Goal: Transaction & Acquisition: Purchase product/service

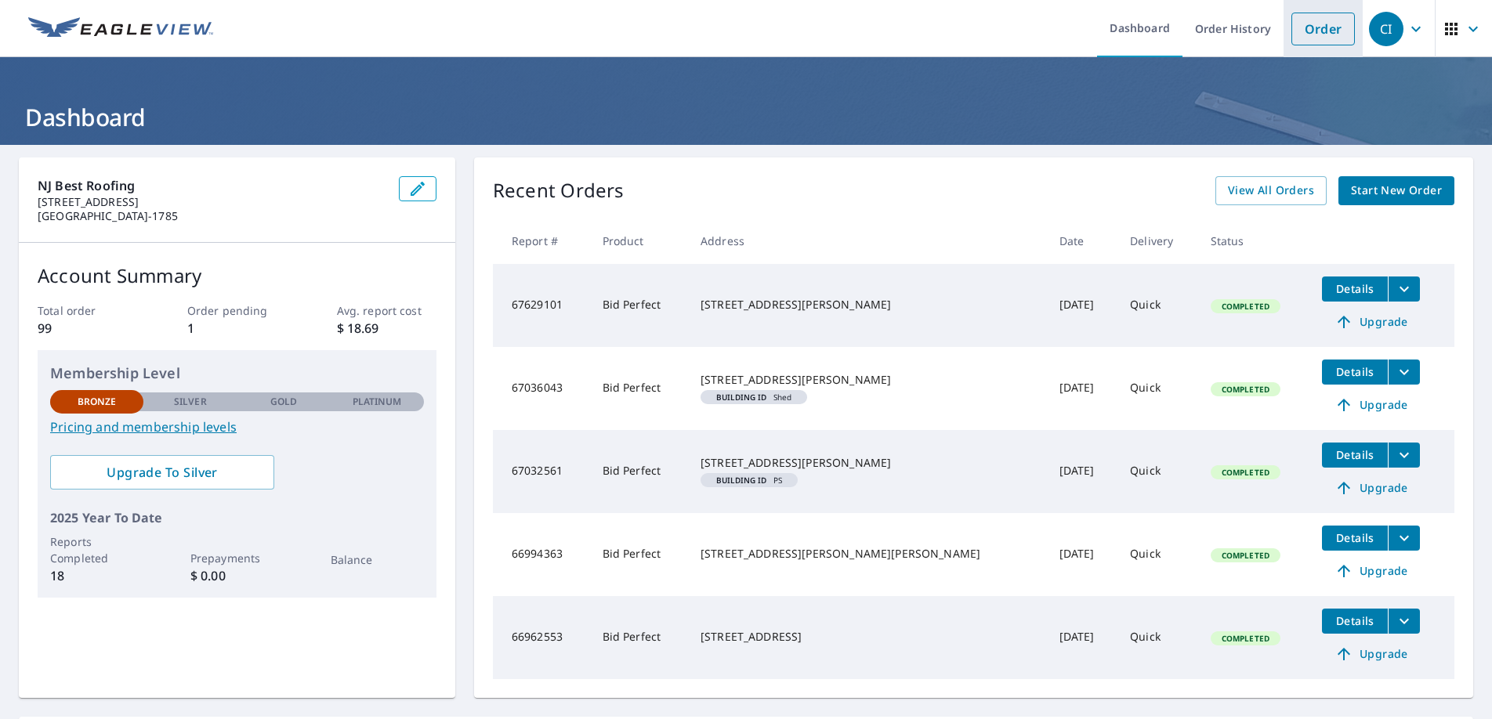
click at [1345, 34] on link "Order" at bounding box center [1322, 29] width 63 height 33
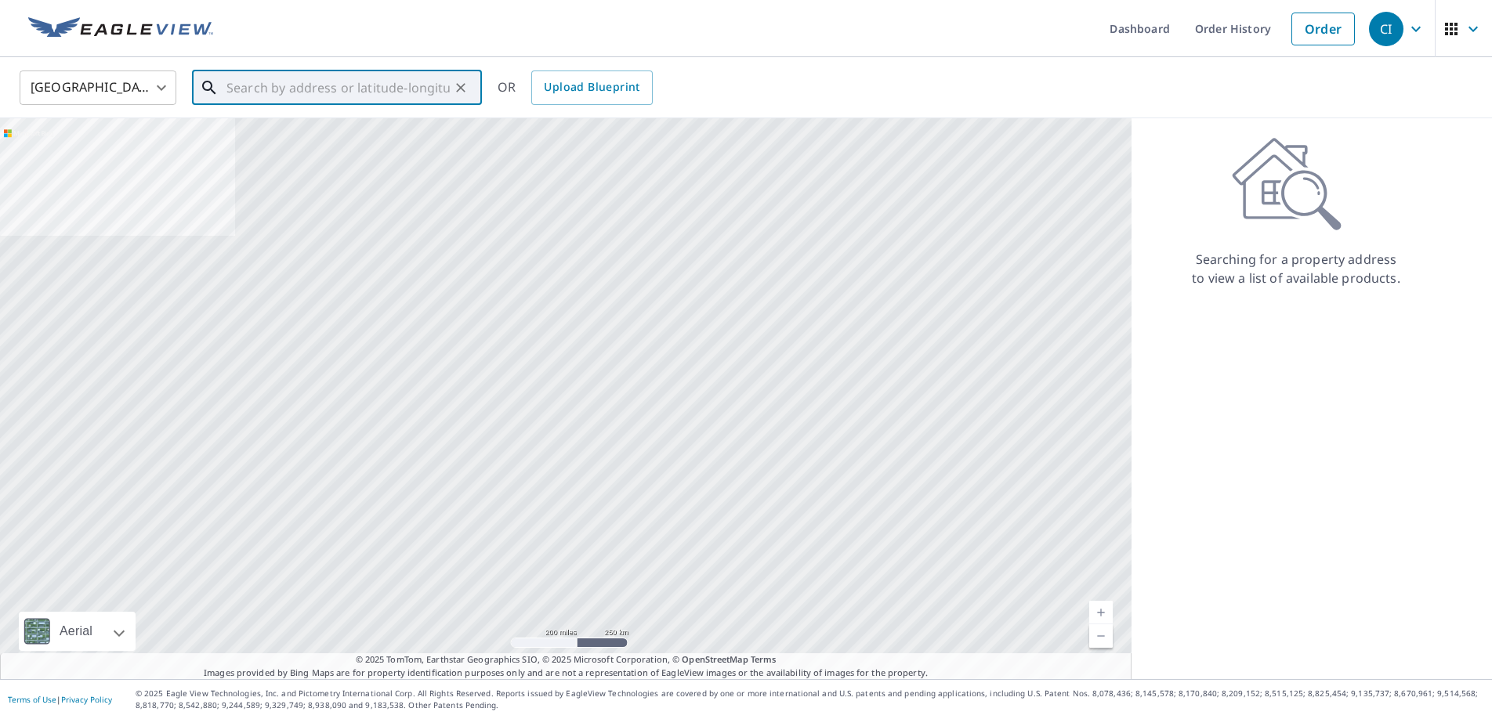
drag, startPoint x: 333, startPoint y: 92, endPoint x: 400, endPoint y: 60, distance: 73.6
click at [333, 92] on input "text" at bounding box center [337, 88] width 223 height 44
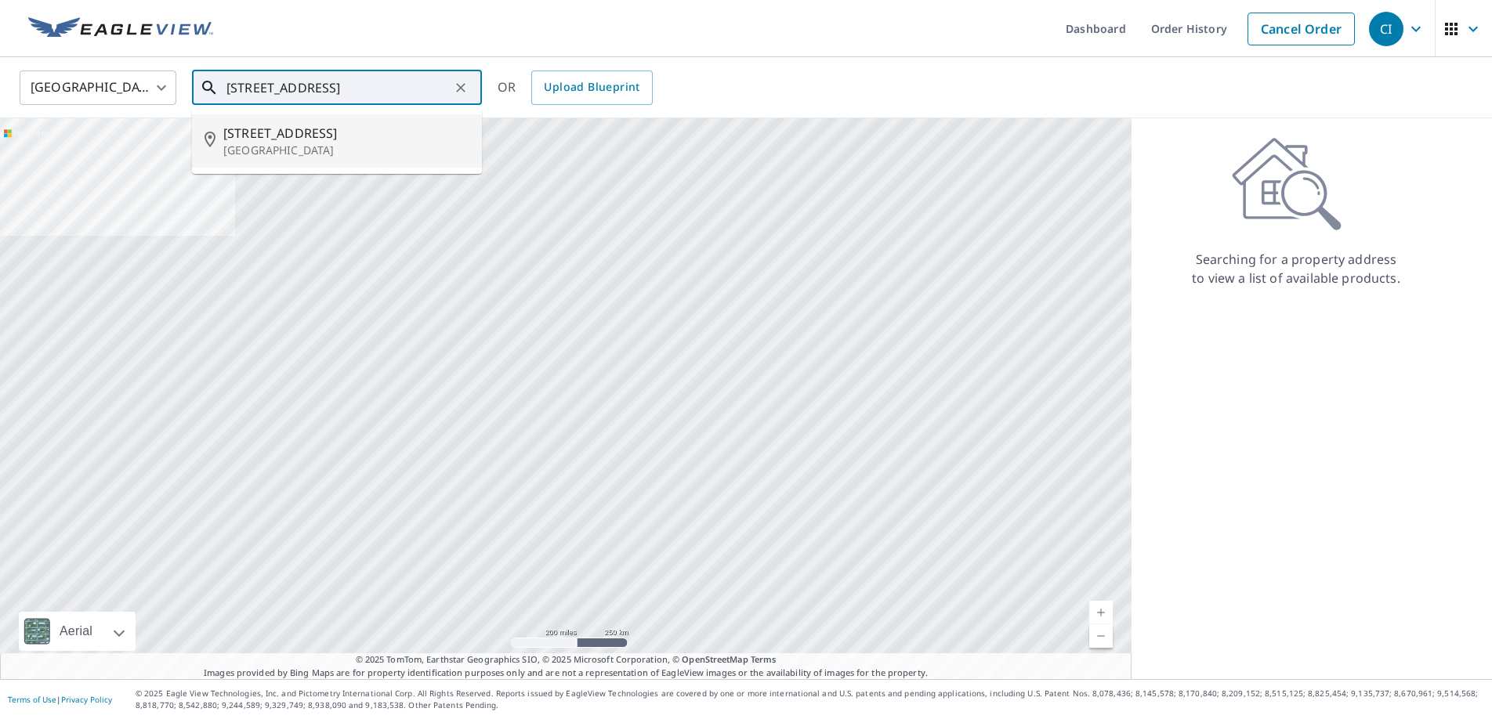
click at [405, 128] on span "[STREET_ADDRESS]" at bounding box center [346, 133] width 246 height 19
type input "[STREET_ADDRESS]"
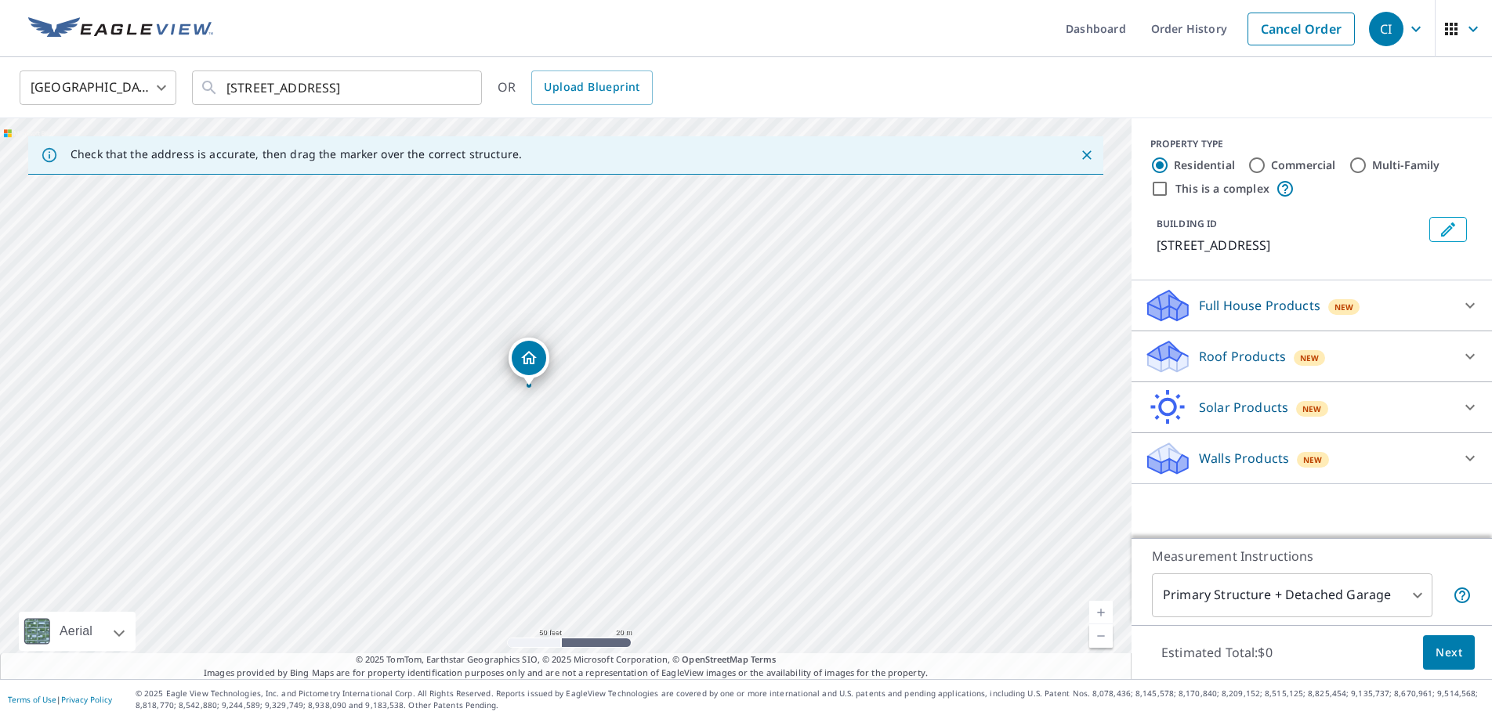
drag, startPoint x: 575, startPoint y: 427, endPoint x: 574, endPoint y: 321, distance: 105.8
click at [574, 321] on div "[STREET_ADDRESS]" at bounding box center [565, 398] width 1131 height 561
drag, startPoint x: 627, startPoint y: 295, endPoint x: 616, endPoint y: 417, distance: 122.7
click at [616, 417] on div "[STREET_ADDRESS]" at bounding box center [565, 398] width 1131 height 561
click at [1241, 350] on p "Roof Products" at bounding box center [1242, 356] width 87 height 19
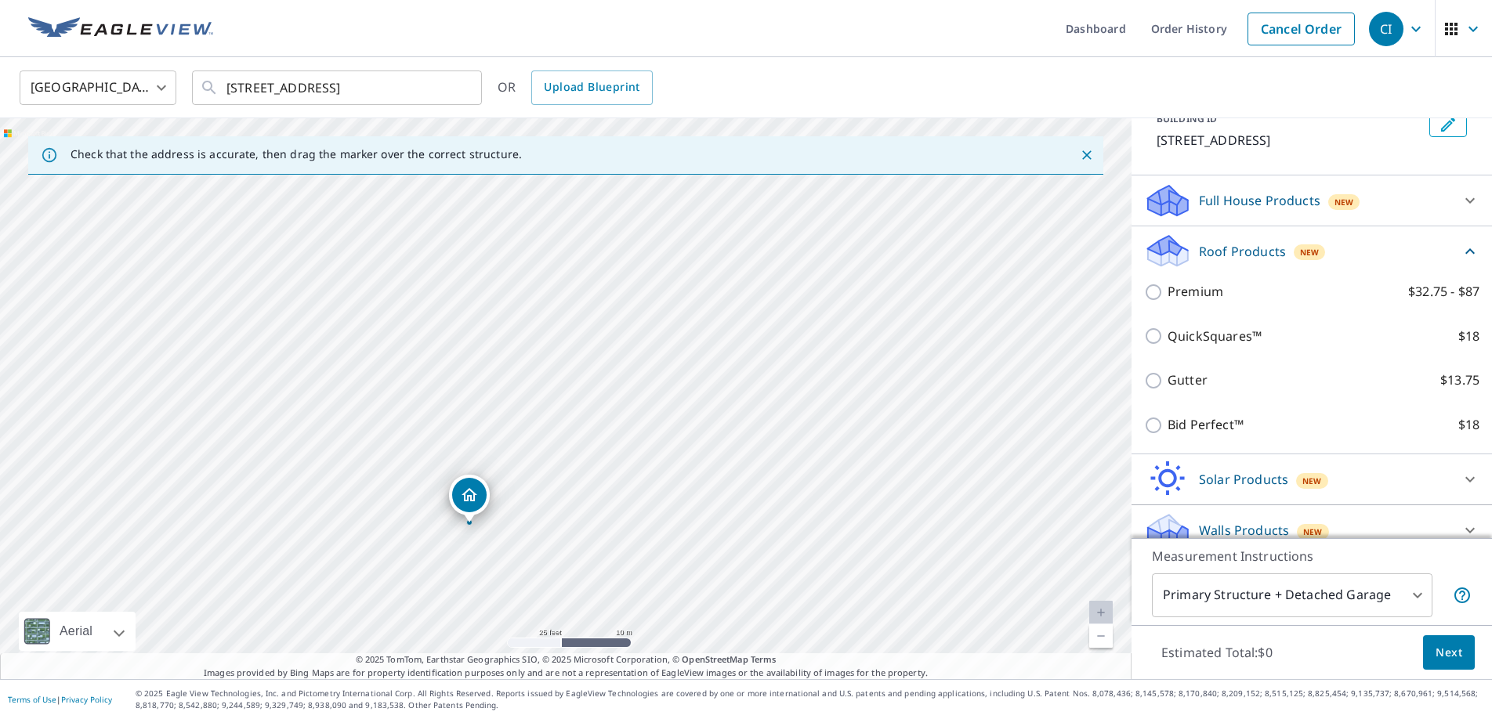
scroll to position [123, 0]
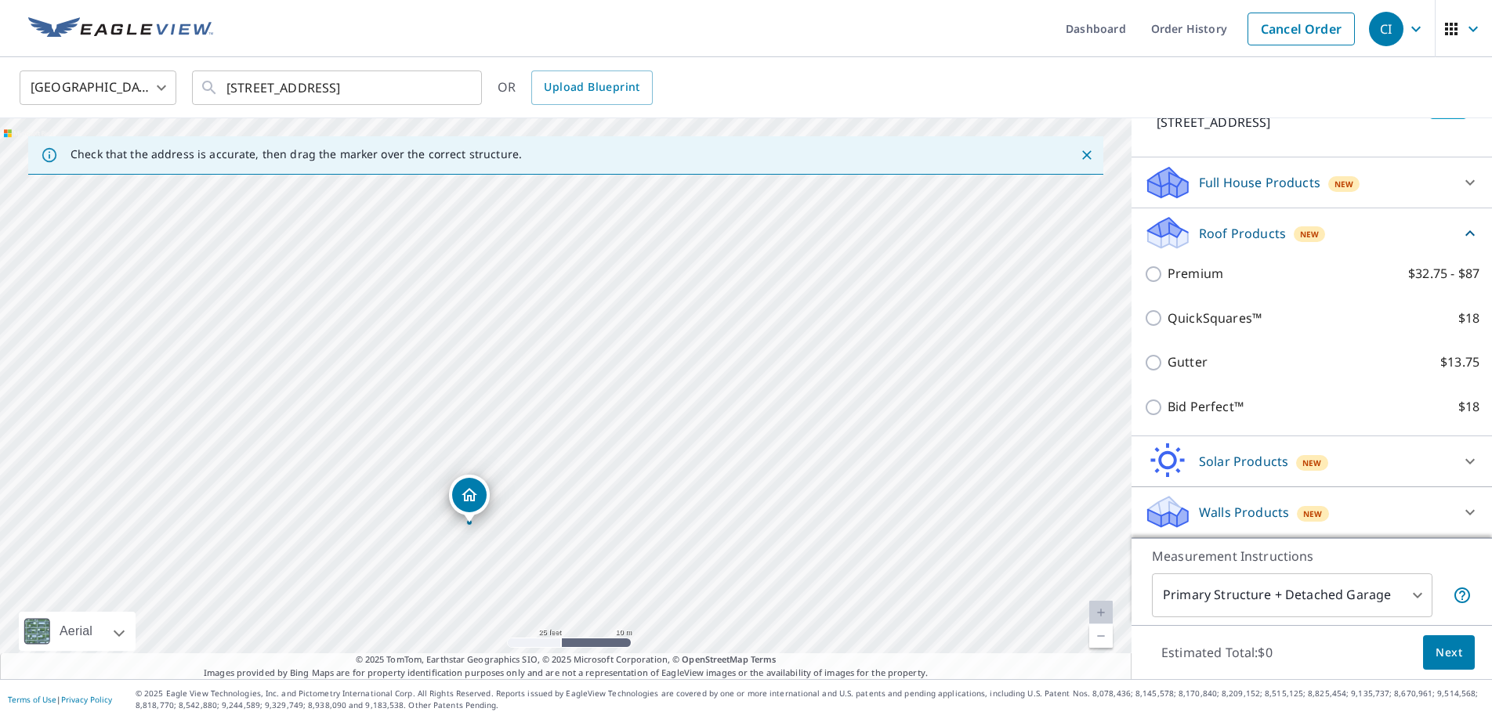
click at [1244, 396] on div "Bid Perfect™ $18" at bounding box center [1311, 407] width 335 height 45
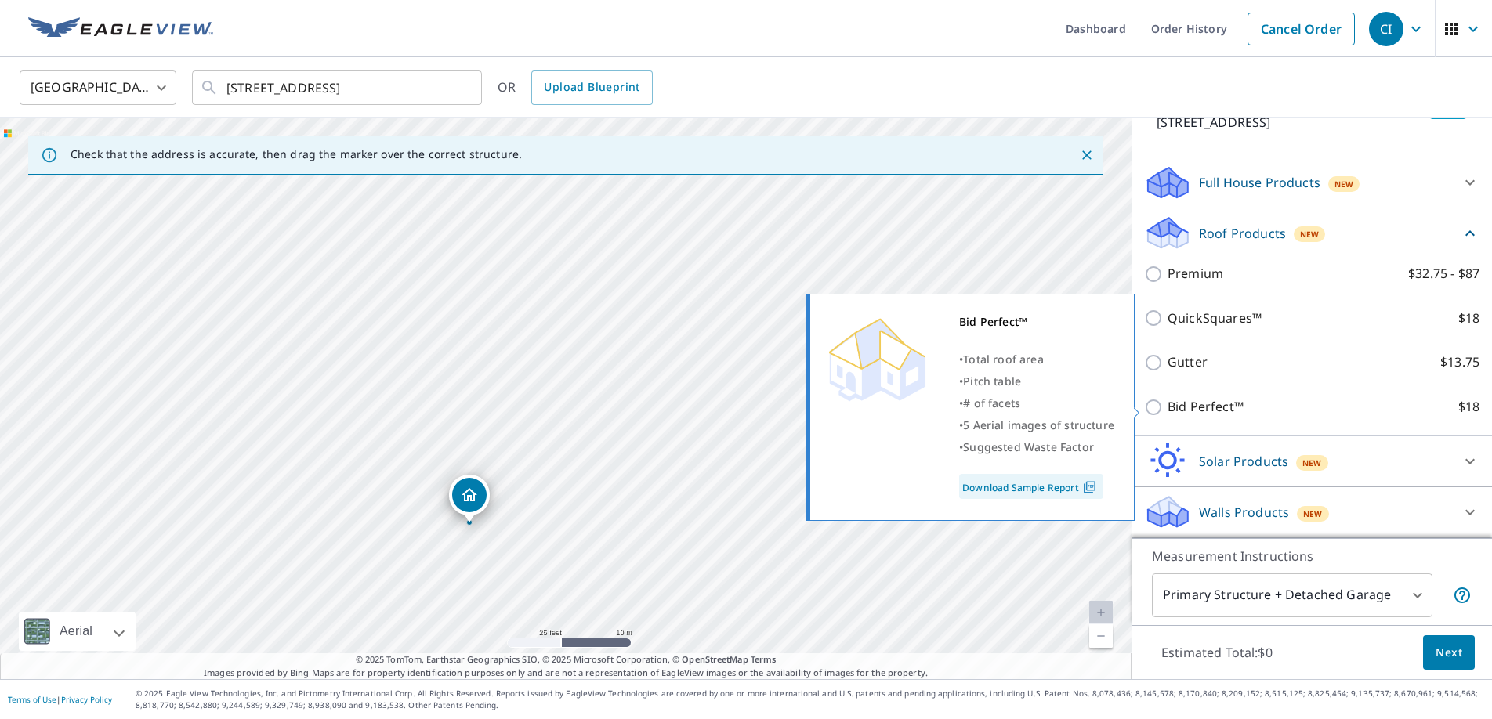
click at [1192, 401] on p "Bid Perfect™" at bounding box center [1205, 407] width 76 height 20
click at [1167, 401] on input "Bid Perfect™ $18" at bounding box center [1156, 407] width 24 height 19
checkbox input "true"
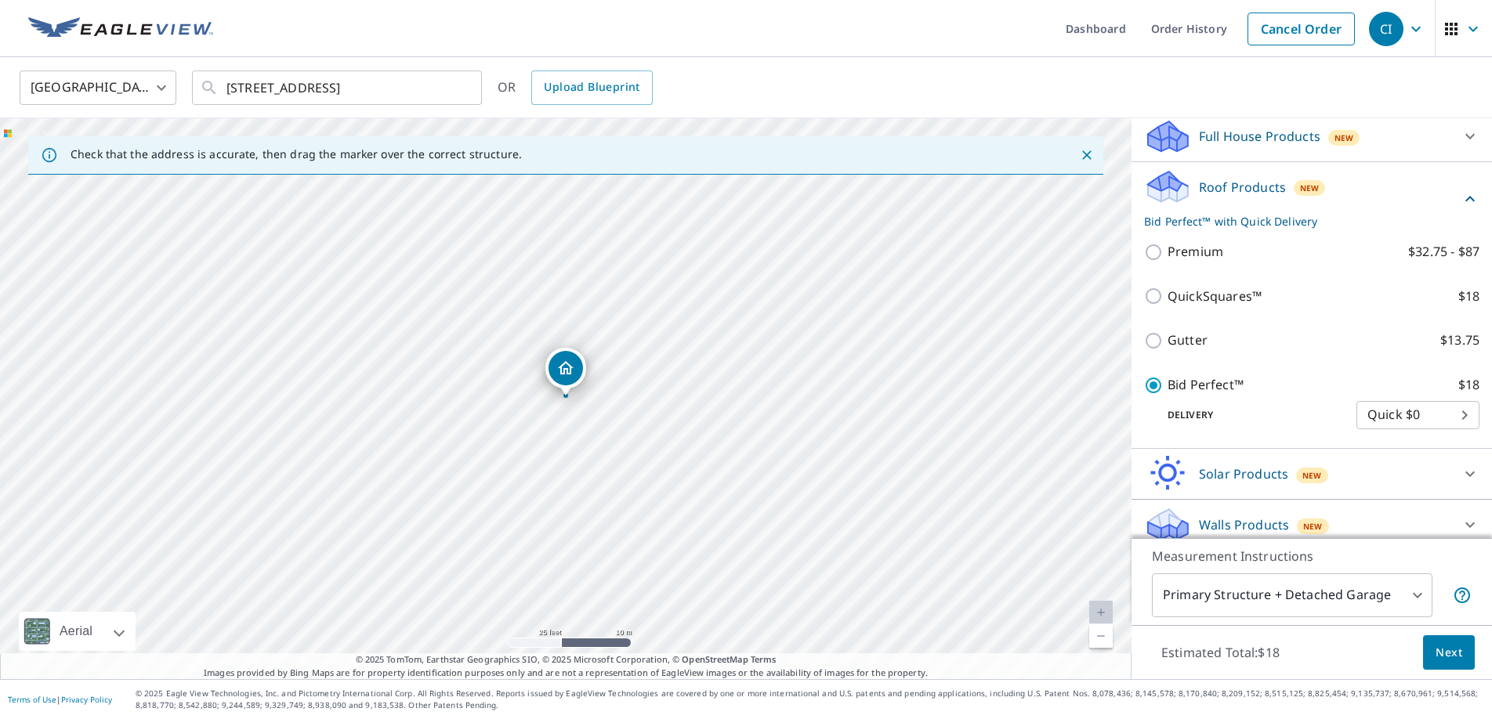
scroll to position [182, 0]
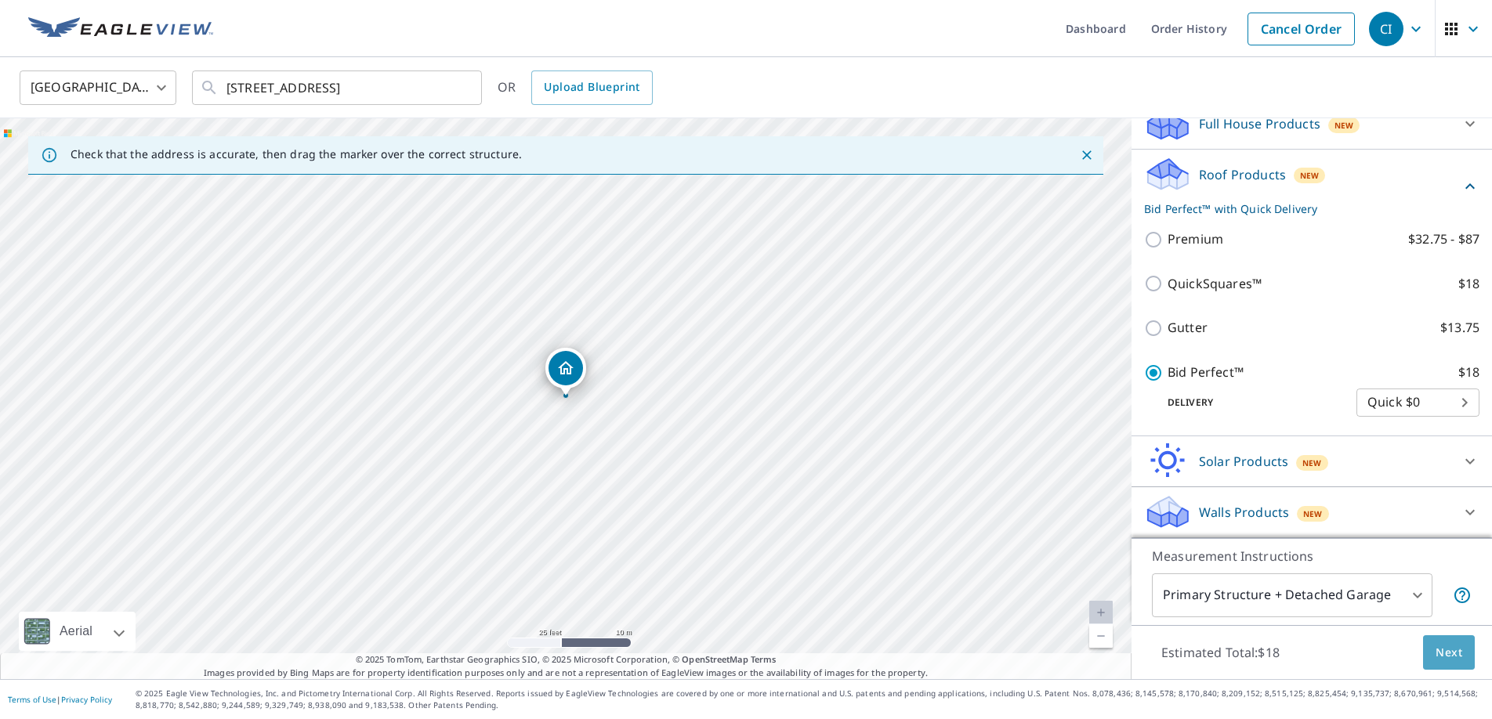
click at [1441, 653] on span "Next" at bounding box center [1448, 653] width 27 height 20
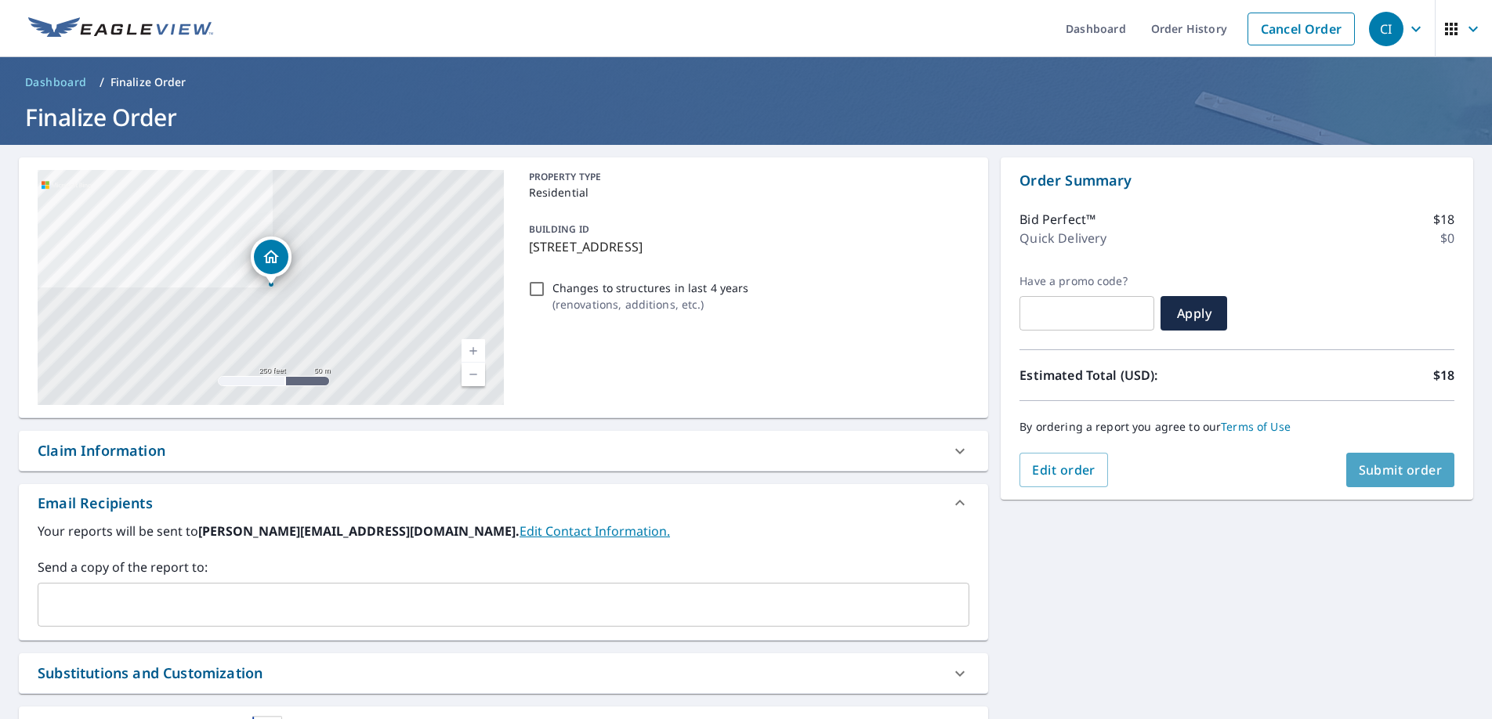
click at [1416, 473] on span "Submit order" at bounding box center [1400, 469] width 84 height 17
